Goal: Check status: Check status

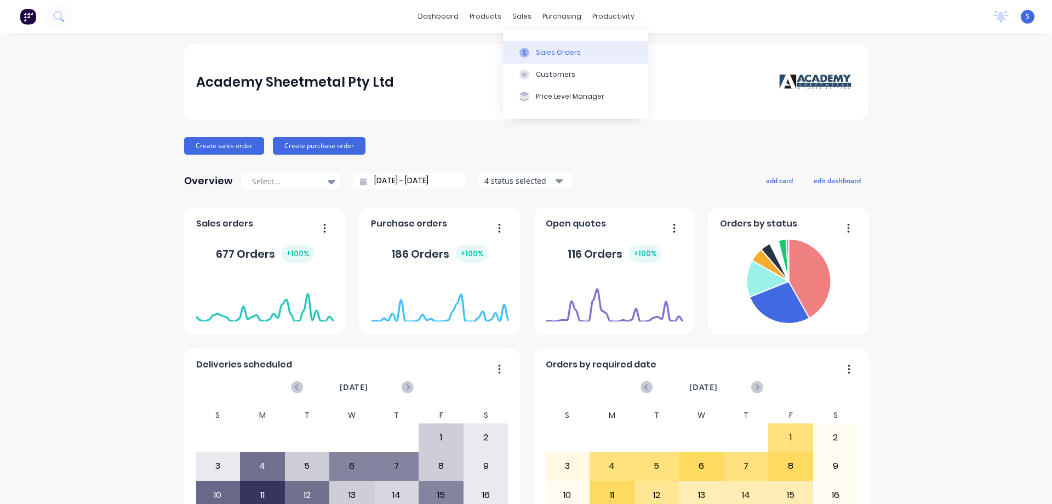
click at [539, 59] on button "Sales Orders" at bounding box center [575, 52] width 145 height 22
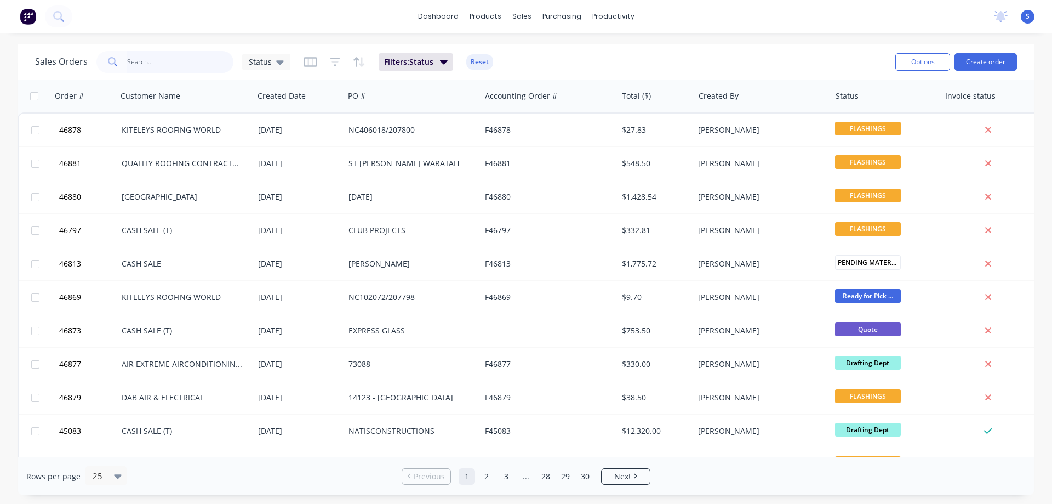
click at [175, 60] on input "text" at bounding box center [180, 62] width 107 height 22
click at [179, 66] on input "text" at bounding box center [180, 62] width 107 height 22
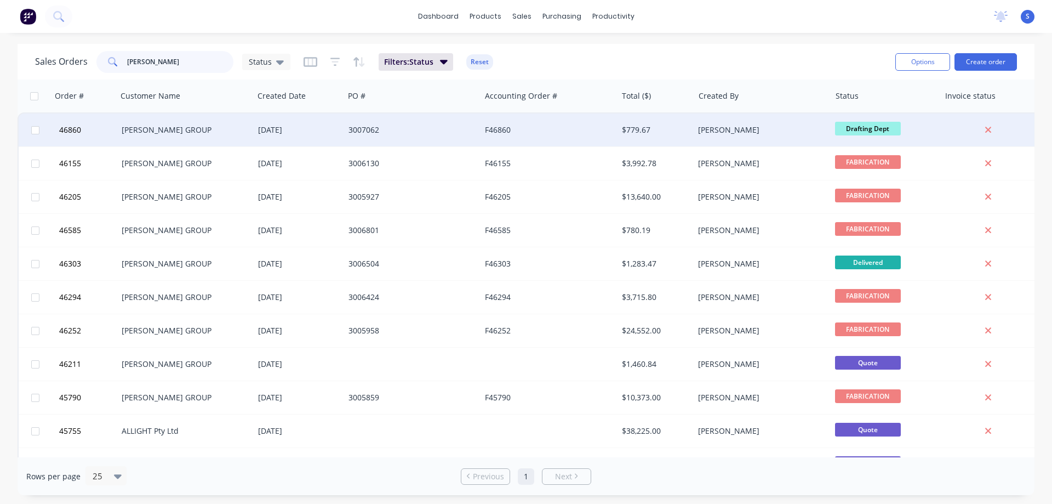
type input "[PERSON_NAME]"
click at [459, 122] on div "3007062" at bounding box center [412, 129] width 136 height 33
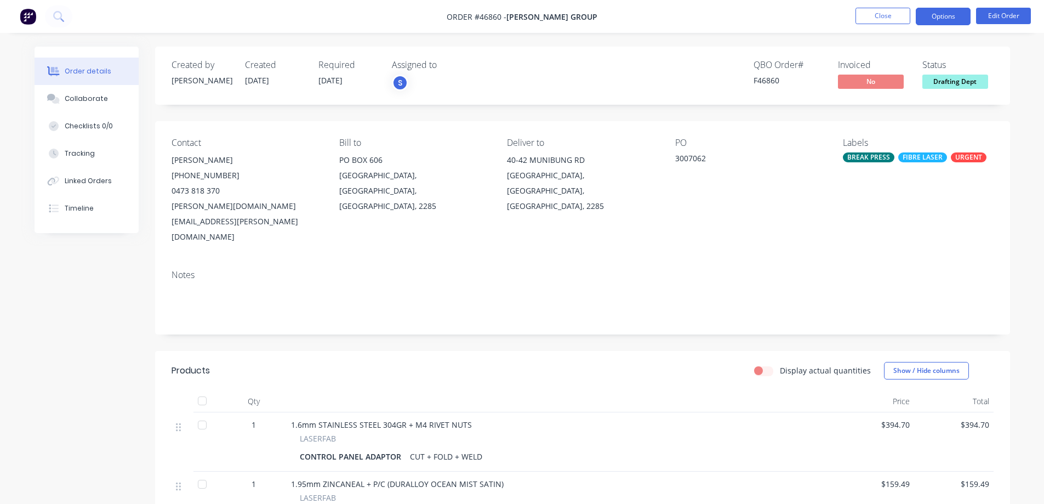
click at [956, 12] on button "Options" at bounding box center [943, 17] width 55 height 18
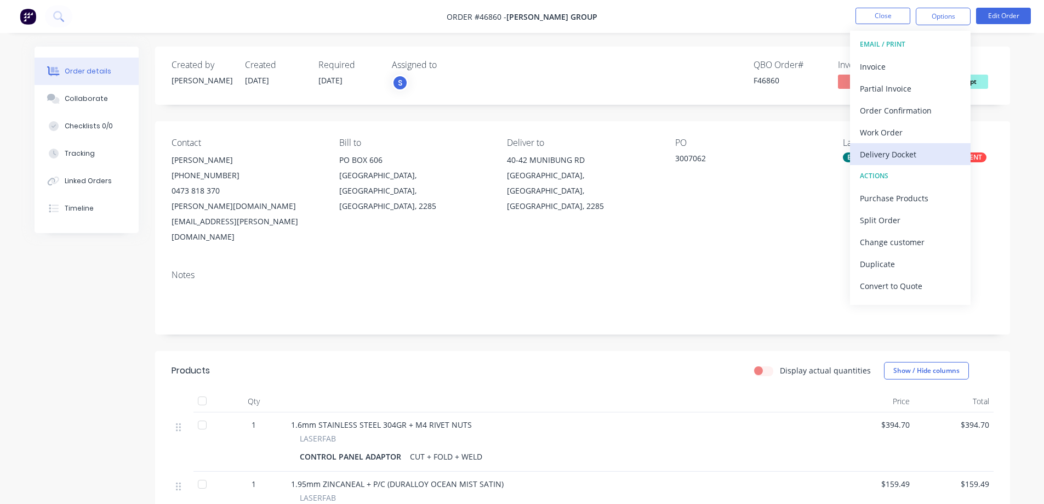
click at [881, 152] on div "Delivery Docket" at bounding box center [910, 154] width 101 height 16
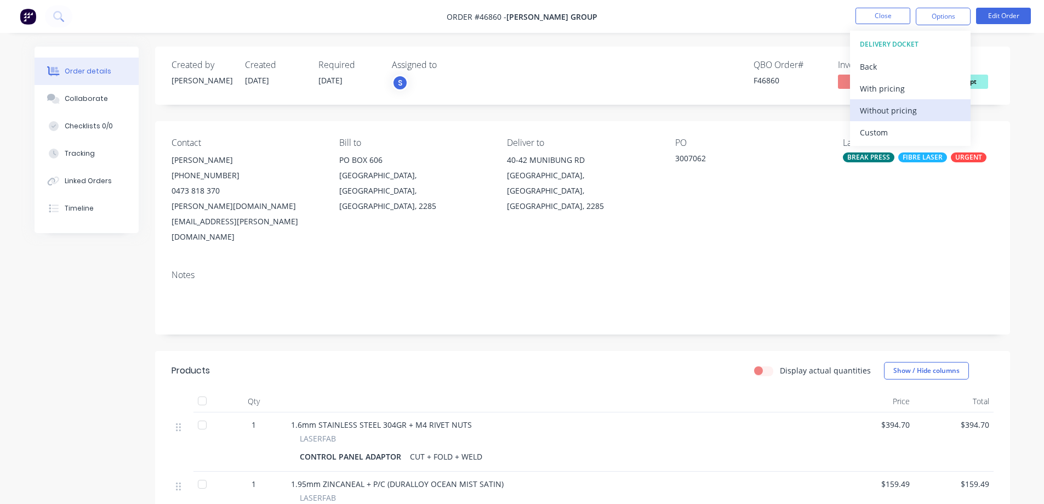
click at [886, 114] on div "Without pricing" at bounding box center [910, 110] width 101 height 16
